Goal: Task Accomplishment & Management: Complete application form

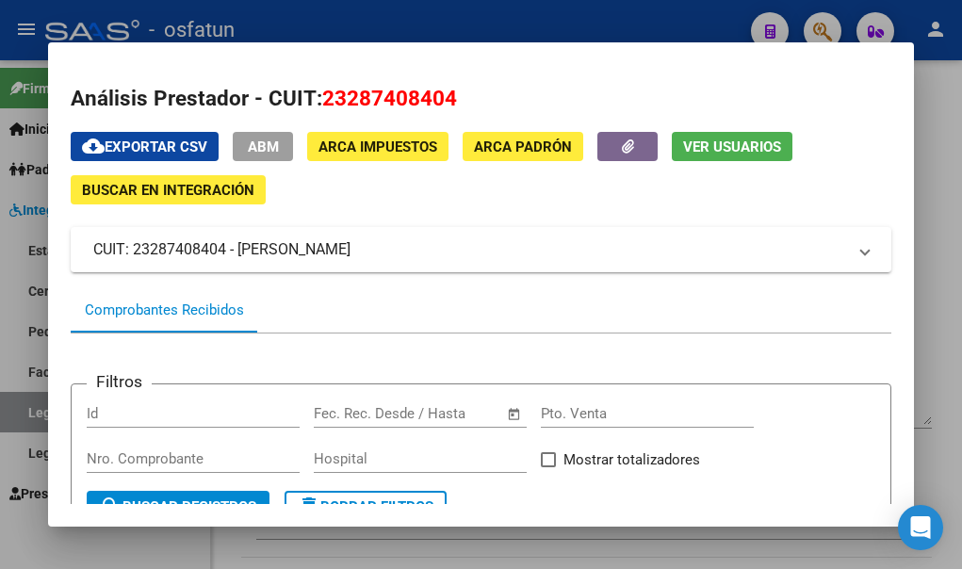
click at [26, 538] on div at bounding box center [481, 284] width 962 height 569
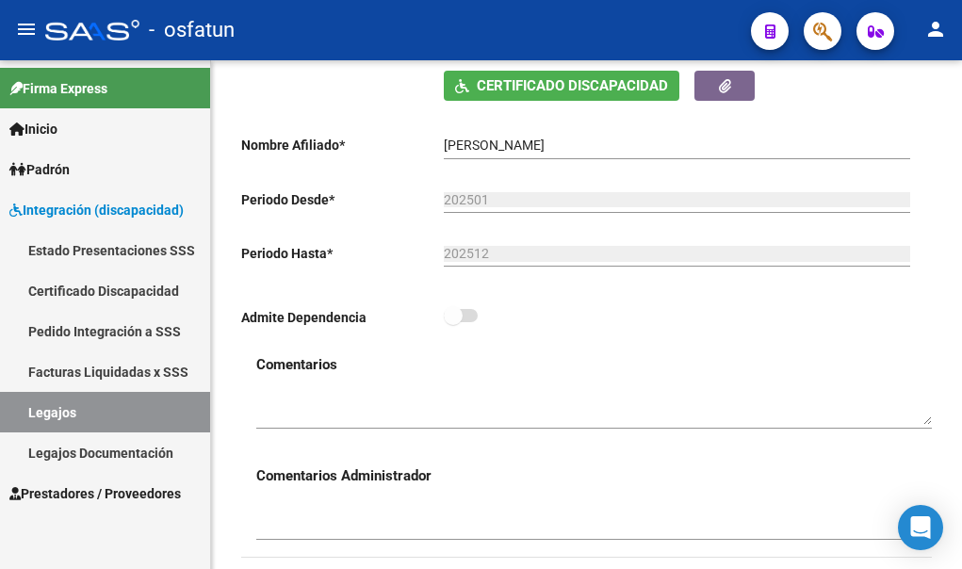
click at [67, 487] on span "Prestadores / Proveedores" at bounding box center [94, 493] width 171 height 21
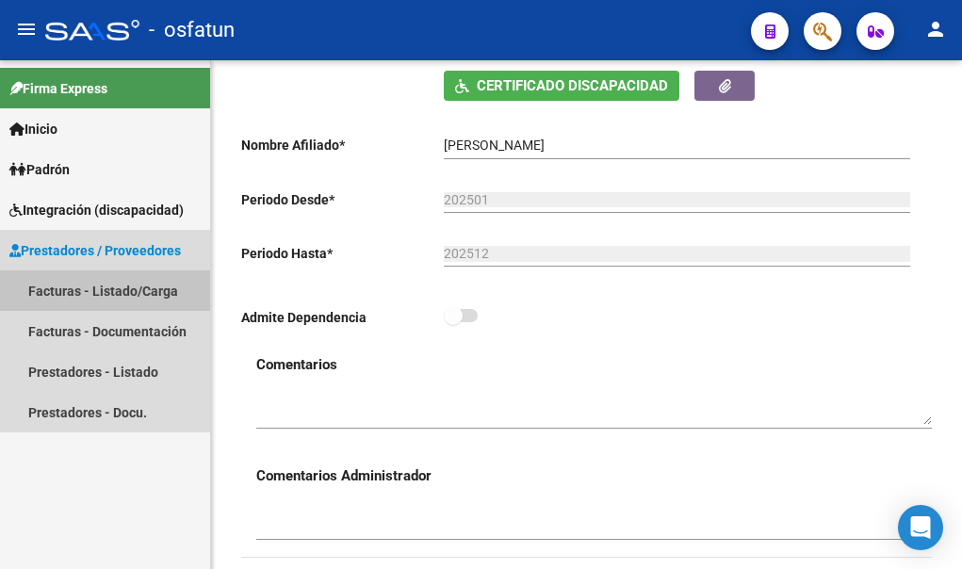
click at [87, 288] on link "Facturas - Listado/Carga" at bounding box center [105, 290] width 210 height 41
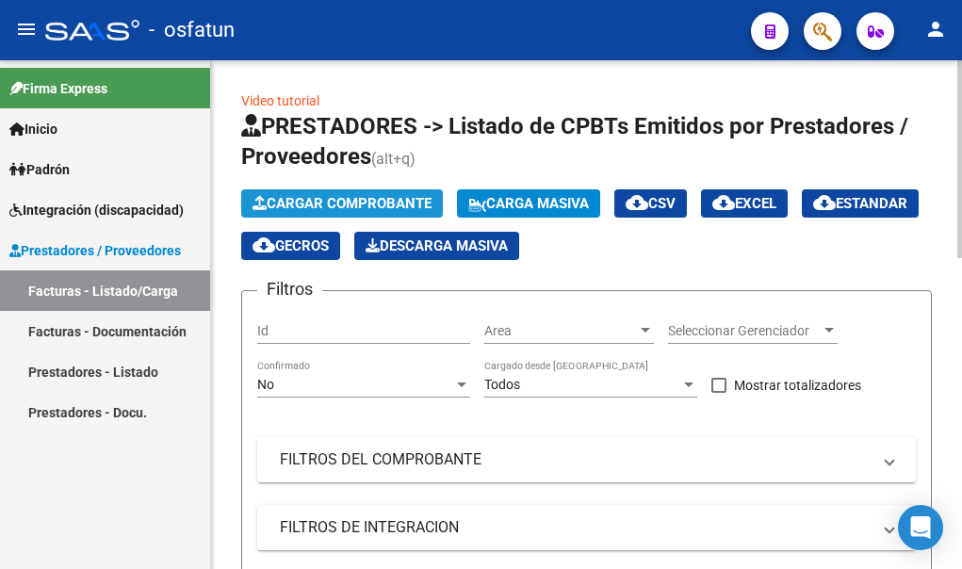
click at [364, 200] on span "Cargar Comprobante" at bounding box center [341, 203] width 179 height 17
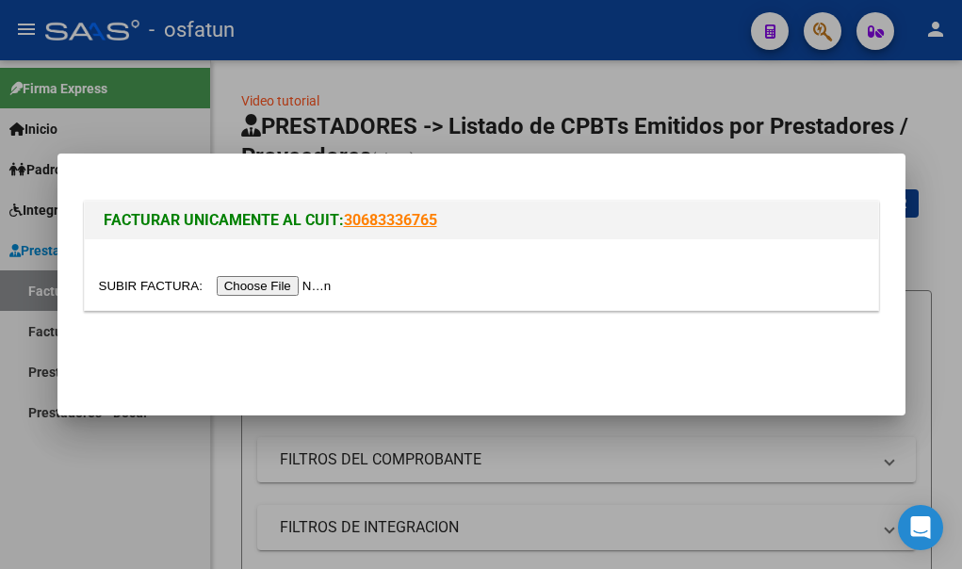
click at [287, 287] on input "file" at bounding box center [218, 286] width 238 height 20
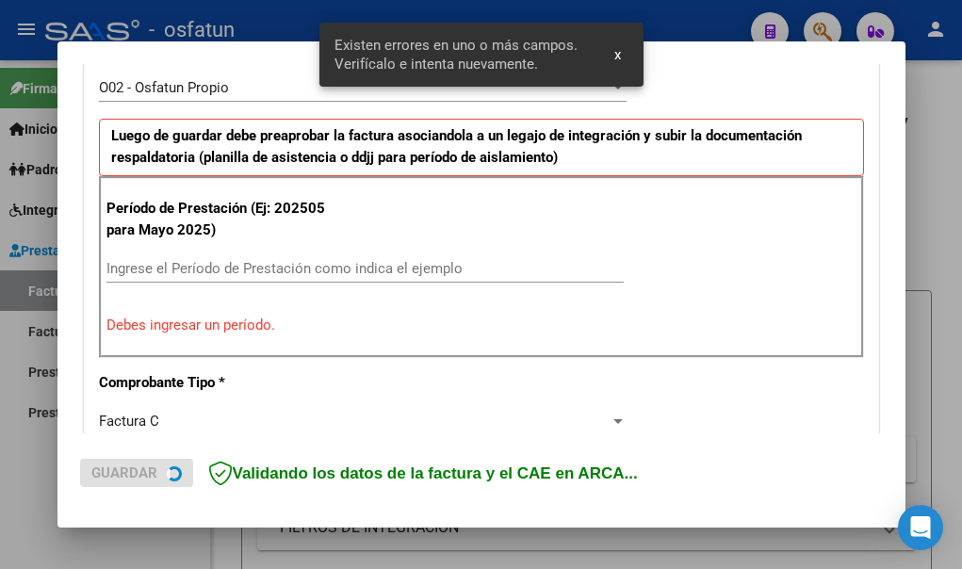
scroll to position [567, 0]
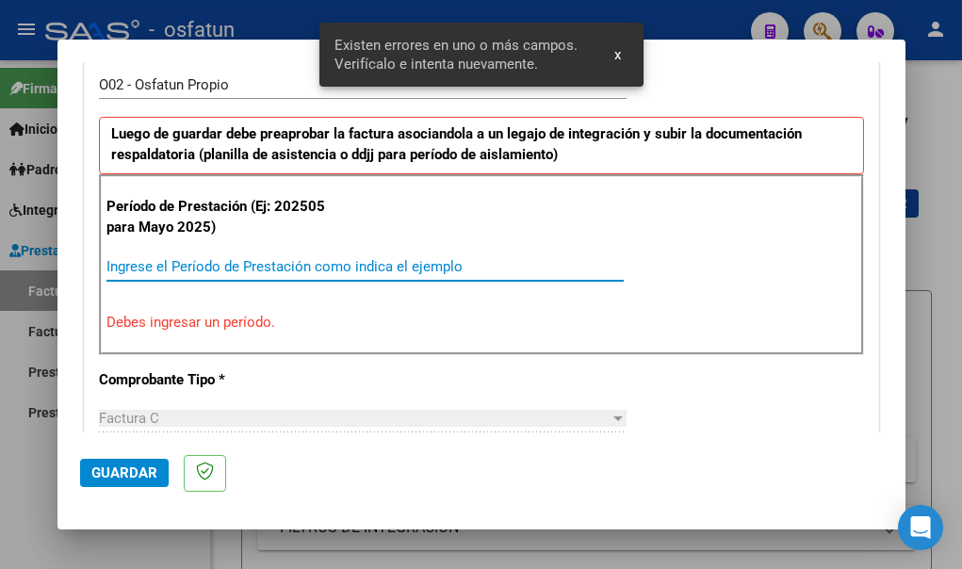
click at [138, 268] on input "Ingrese el Período de Prestación como indica el ejemplo" at bounding box center [364, 266] width 517 height 17
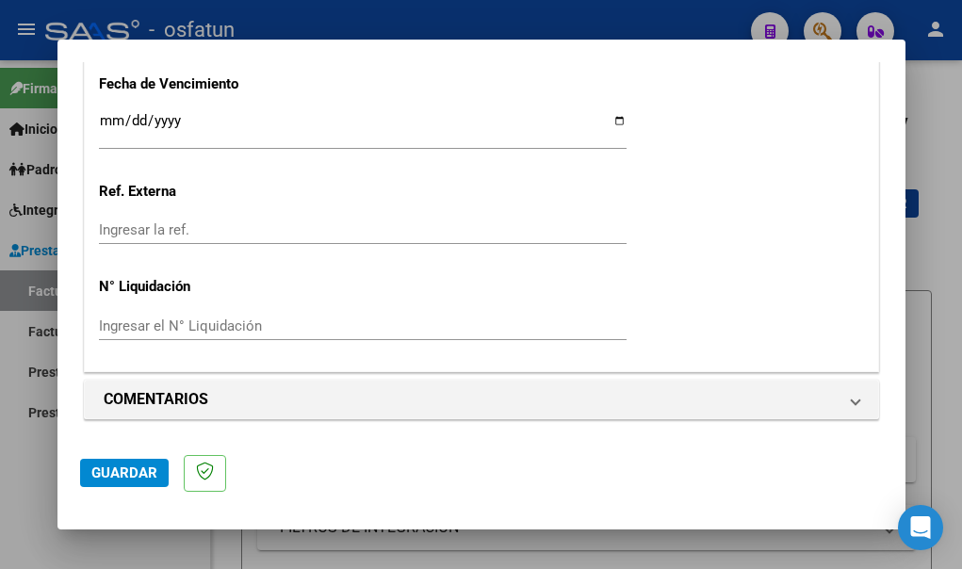
scroll to position [1548, 0]
type input "202509"
click at [127, 469] on span "Guardar" at bounding box center [124, 472] width 66 height 17
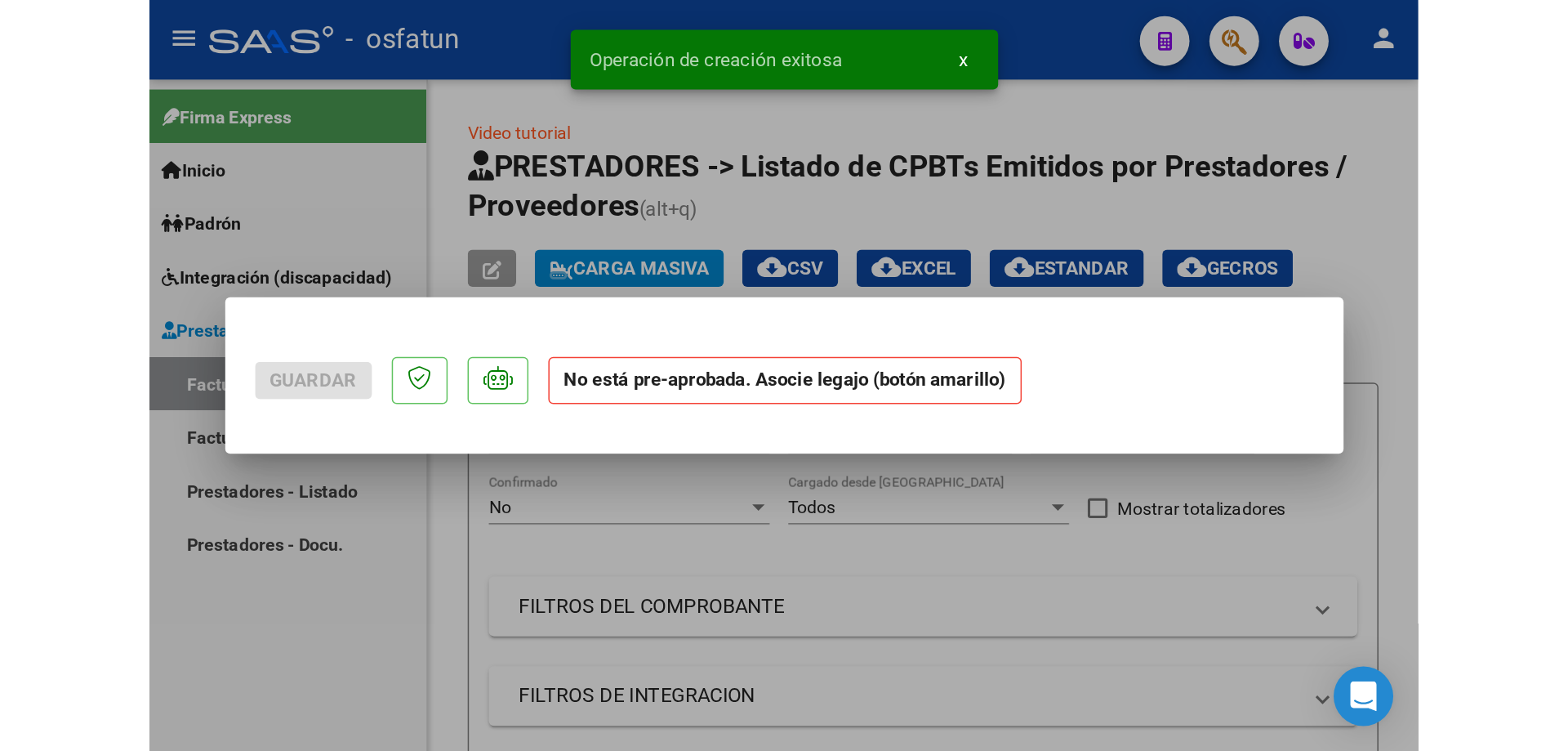
scroll to position [0, 0]
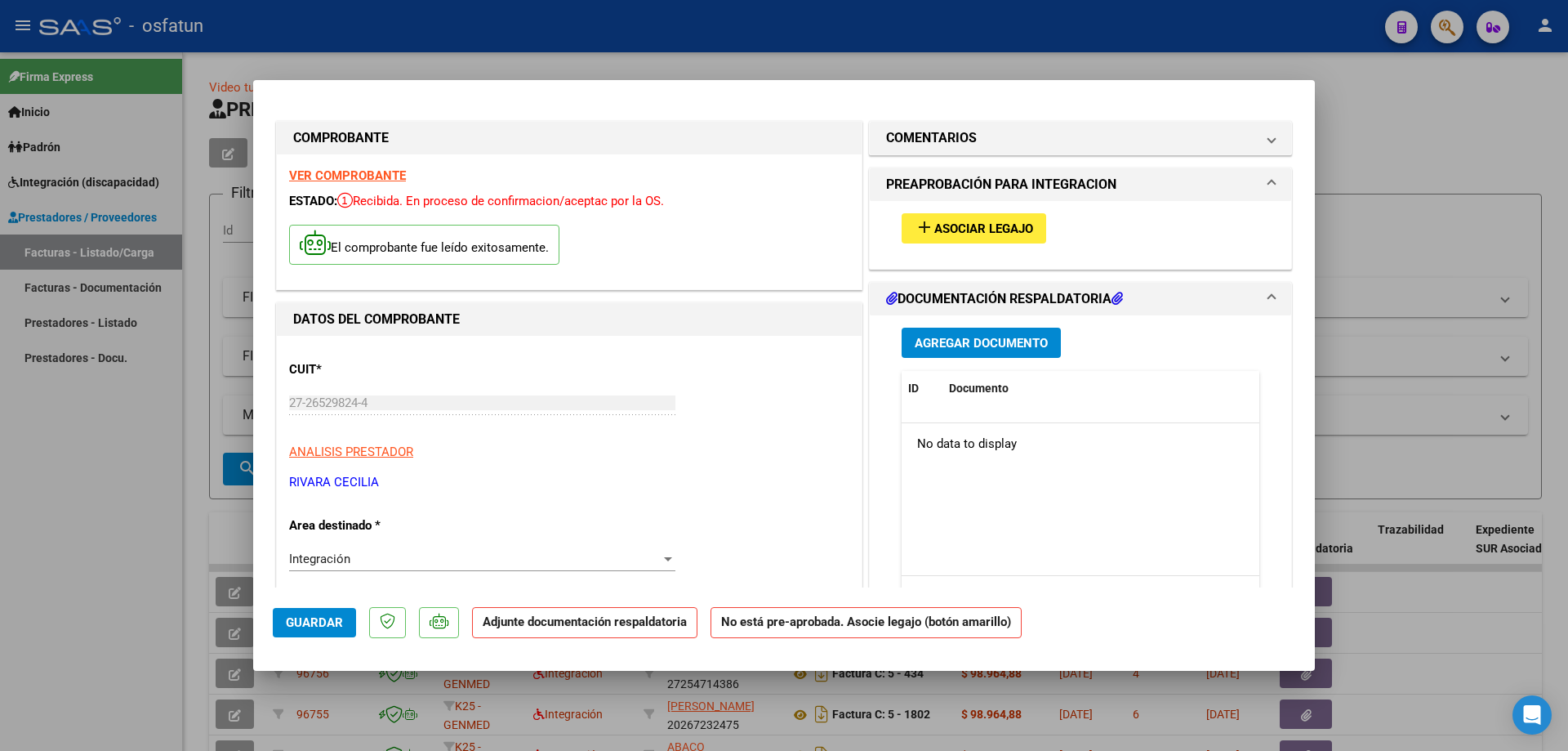
click at [833, 344] on span "Agregar Documento" at bounding box center [981, 343] width 133 height 15
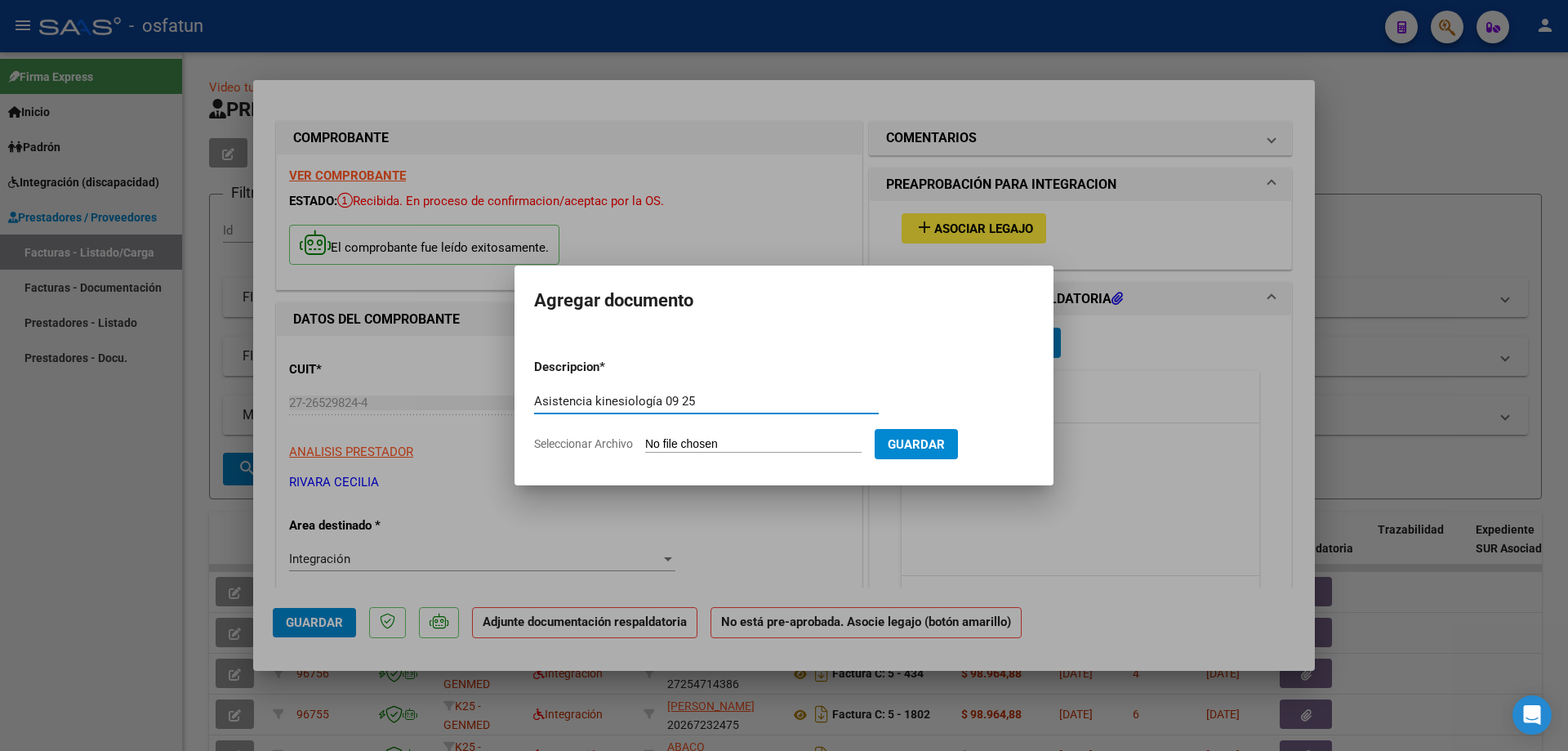
type input "Asistencia kinesiología 09 25"
click at [728, 443] on input "Seleccionar Archivo" at bounding box center [753, 445] width 217 height 16
type input "C:\fakepath\WhatsApp Image [DATE] 5.24.55 PM.jpeg"
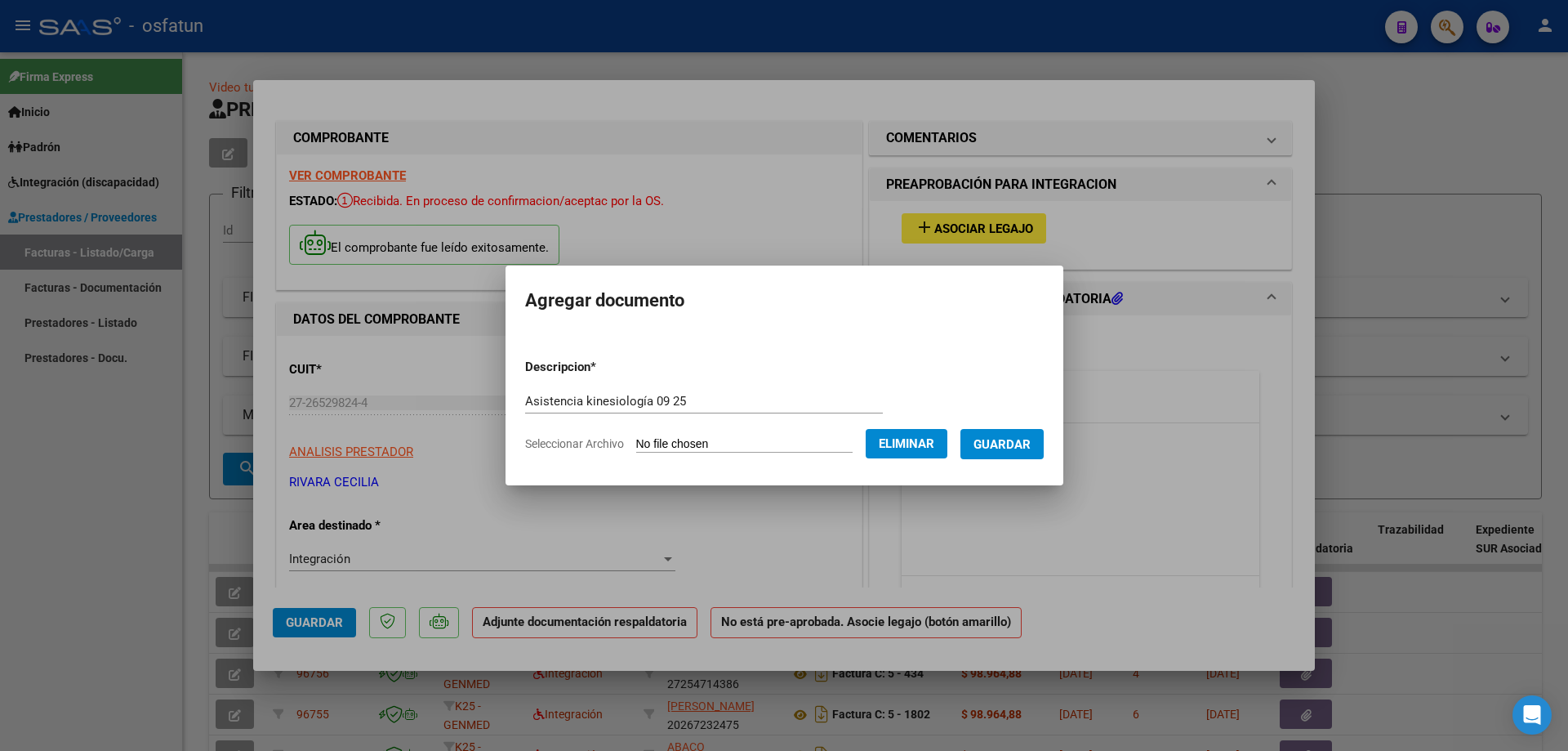
click at [833, 447] on span "Guardar" at bounding box center [1002, 444] width 57 height 15
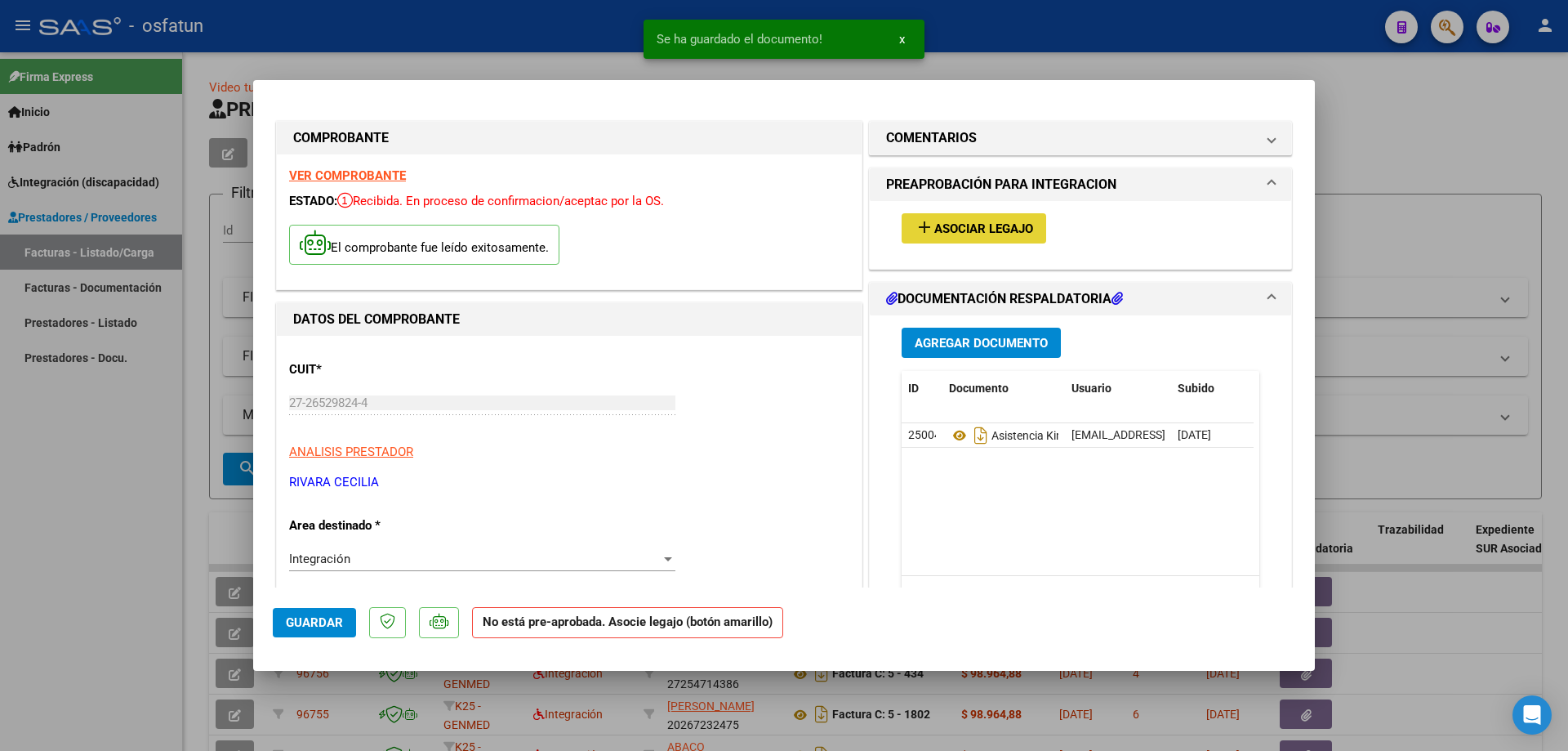
click at [833, 231] on span "Asociar Legajo" at bounding box center [984, 228] width 99 height 15
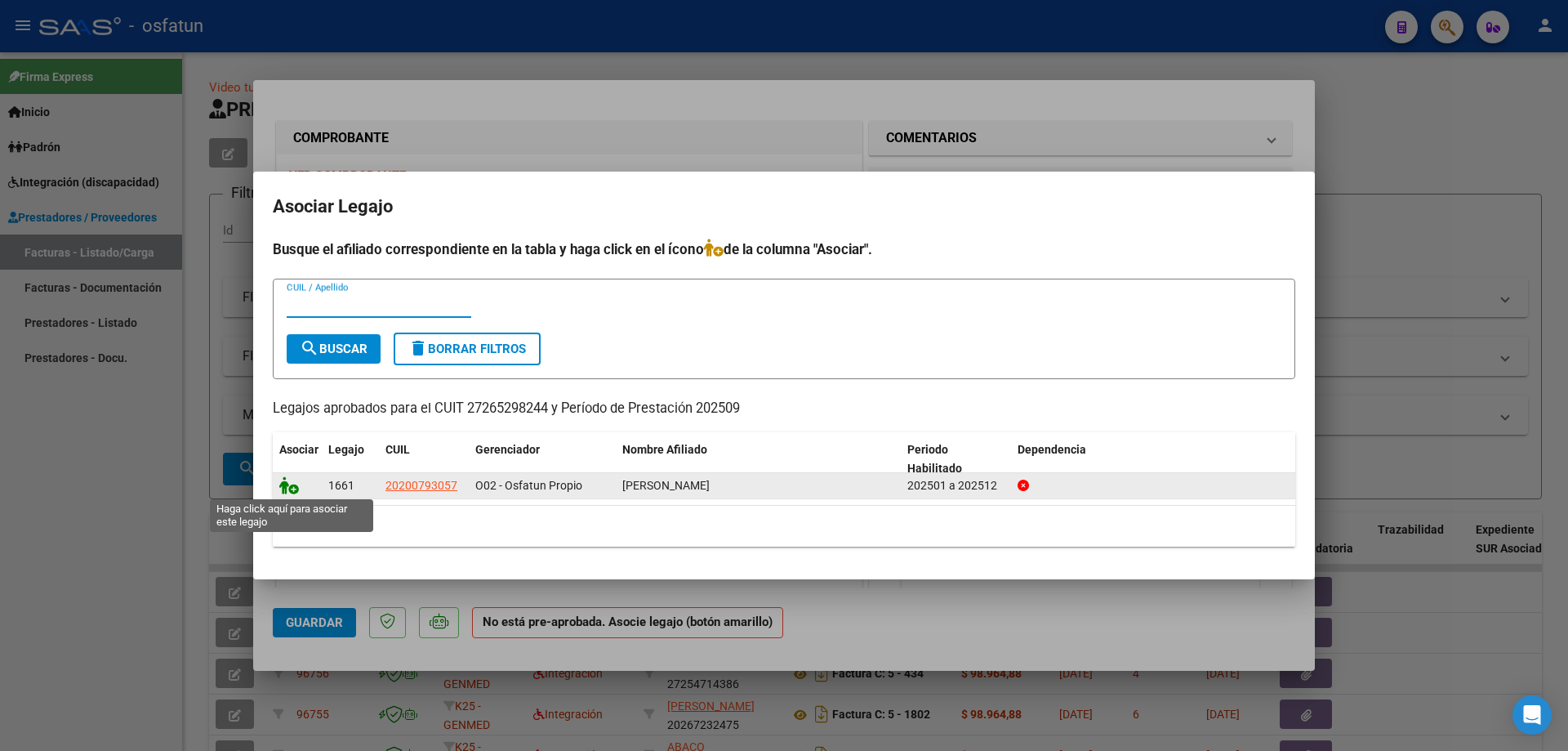
click at [294, 487] on icon at bounding box center [289, 485] width 20 height 18
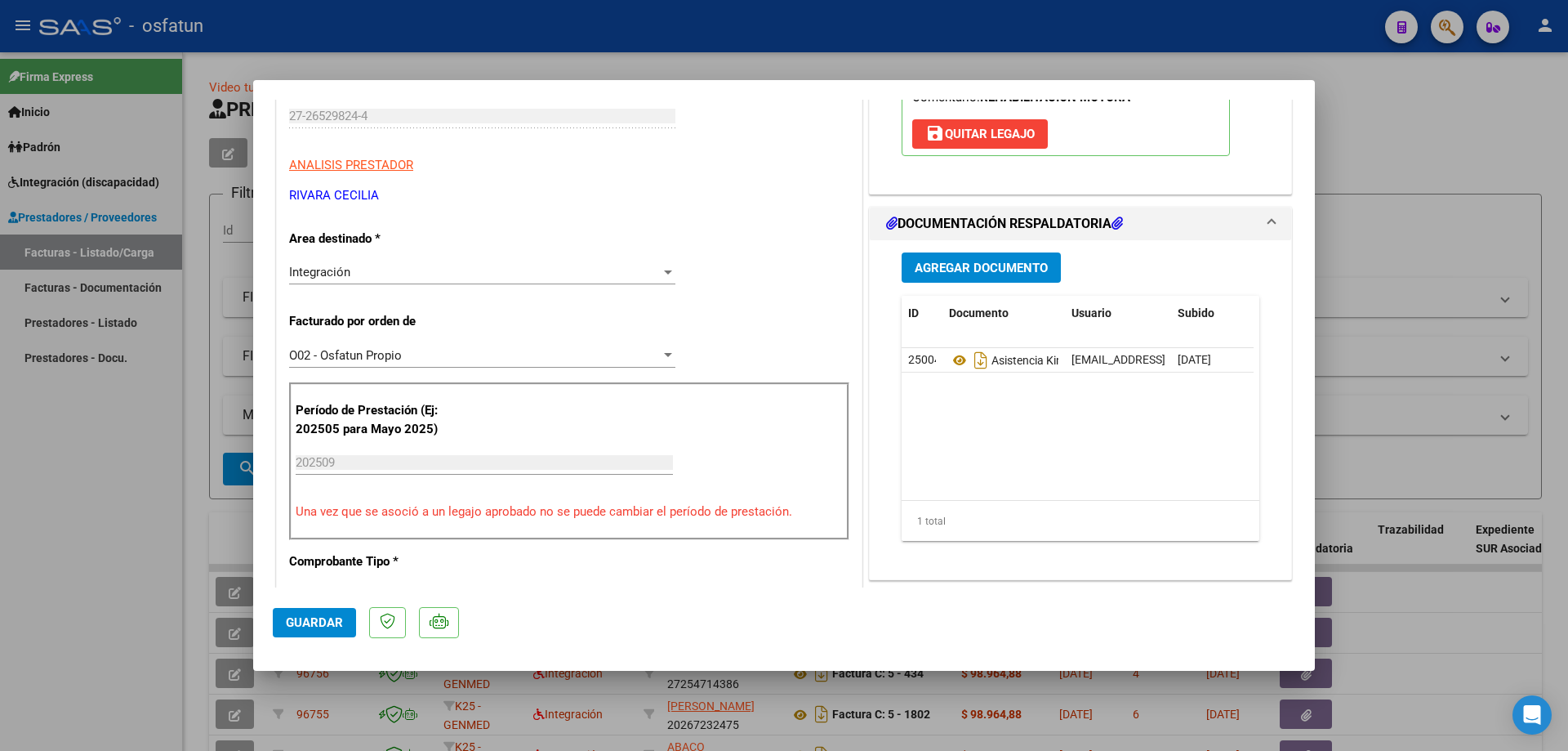
scroll to position [327, 0]
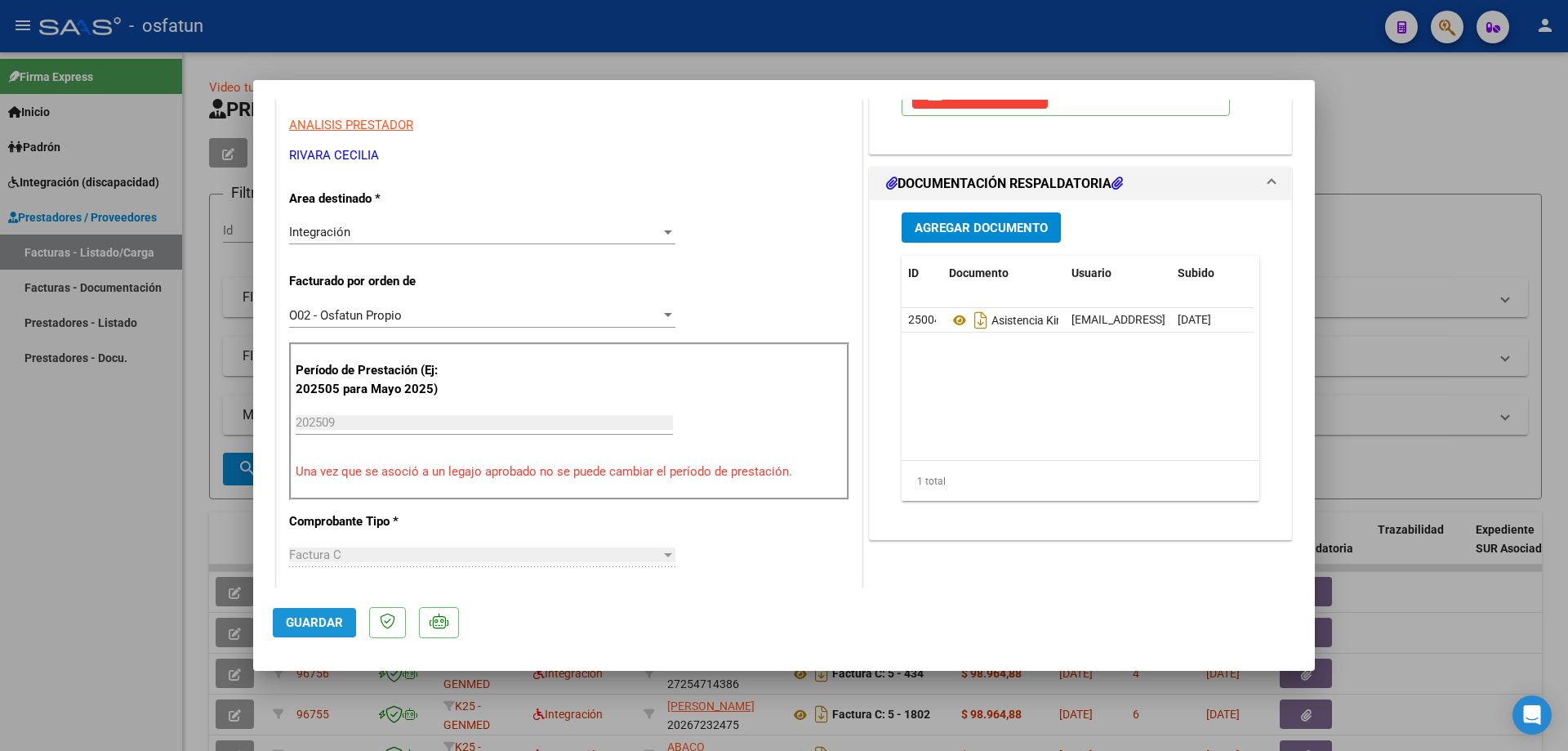
click at [317, 493] on span "Guardar" at bounding box center [315, 622] width 57 height 15
click at [109, 493] on div at bounding box center [784, 376] width 1568 height 751
type input "$ 0,00"
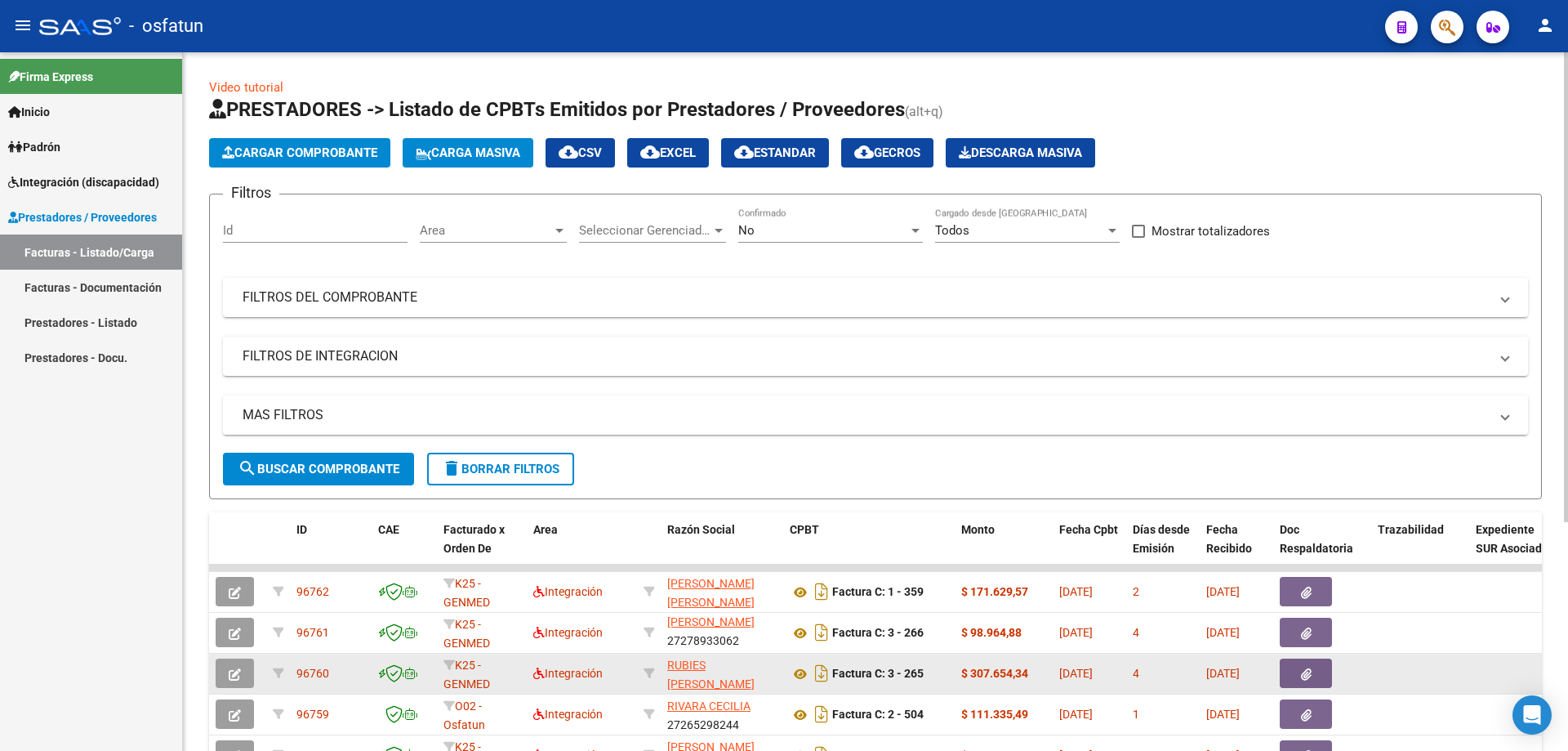
scroll to position [82, 0]
